Goal: Find contact information: Find contact information

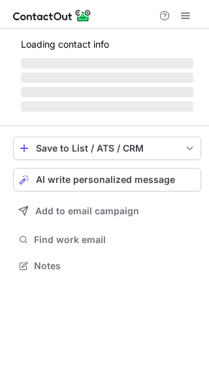
scroll to position [264, 209]
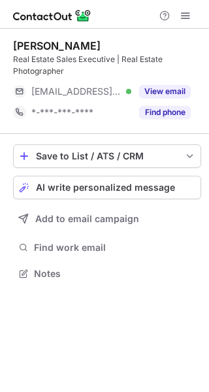
scroll to position [264, 209]
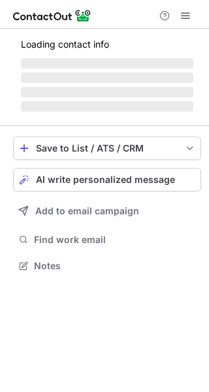
scroll to position [294, 209]
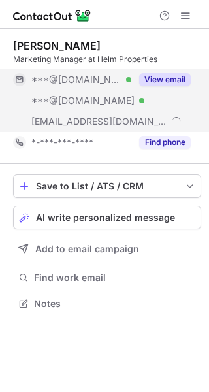
click at [164, 74] on button "View email" at bounding box center [165, 79] width 52 height 13
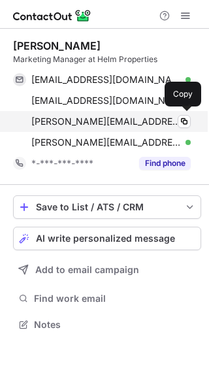
click at [173, 120] on div "andrew@helmre.com Verified" at bounding box center [110, 122] width 159 height 12
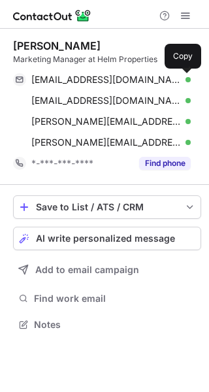
drag, startPoint x: 185, startPoint y: 74, endPoint x: 181, endPoint y: 69, distance: 7.4
click at [182, 72] on div "scheimera@gmail.com Verified Copy" at bounding box center [101, 79] width 177 height 21
